Goal: Task Accomplishment & Management: Manage account settings

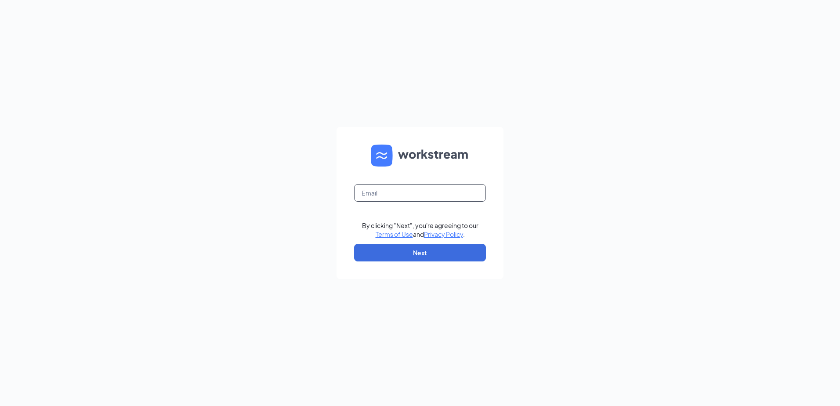
click at [416, 192] on input "text" at bounding box center [420, 193] width 132 height 18
type input "[EMAIL_ADDRESS][DOMAIN_NAME]"
click at [383, 246] on button "Next" at bounding box center [420, 253] width 132 height 18
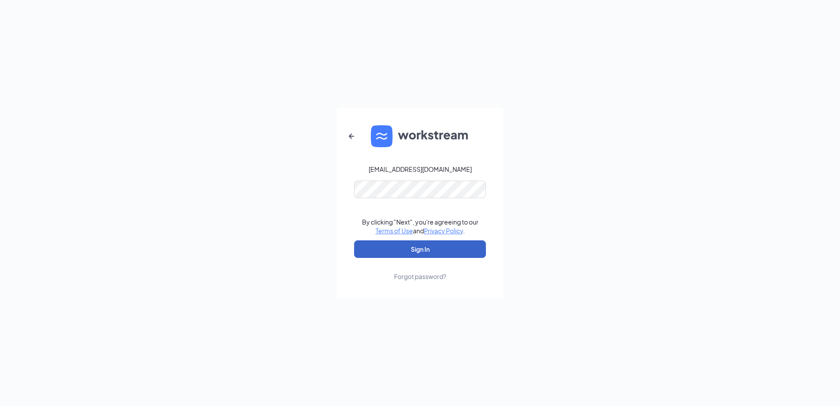
click at [391, 250] on button "Sign In" at bounding box center [420, 249] width 132 height 18
